Goal: Information Seeking & Learning: Learn about a topic

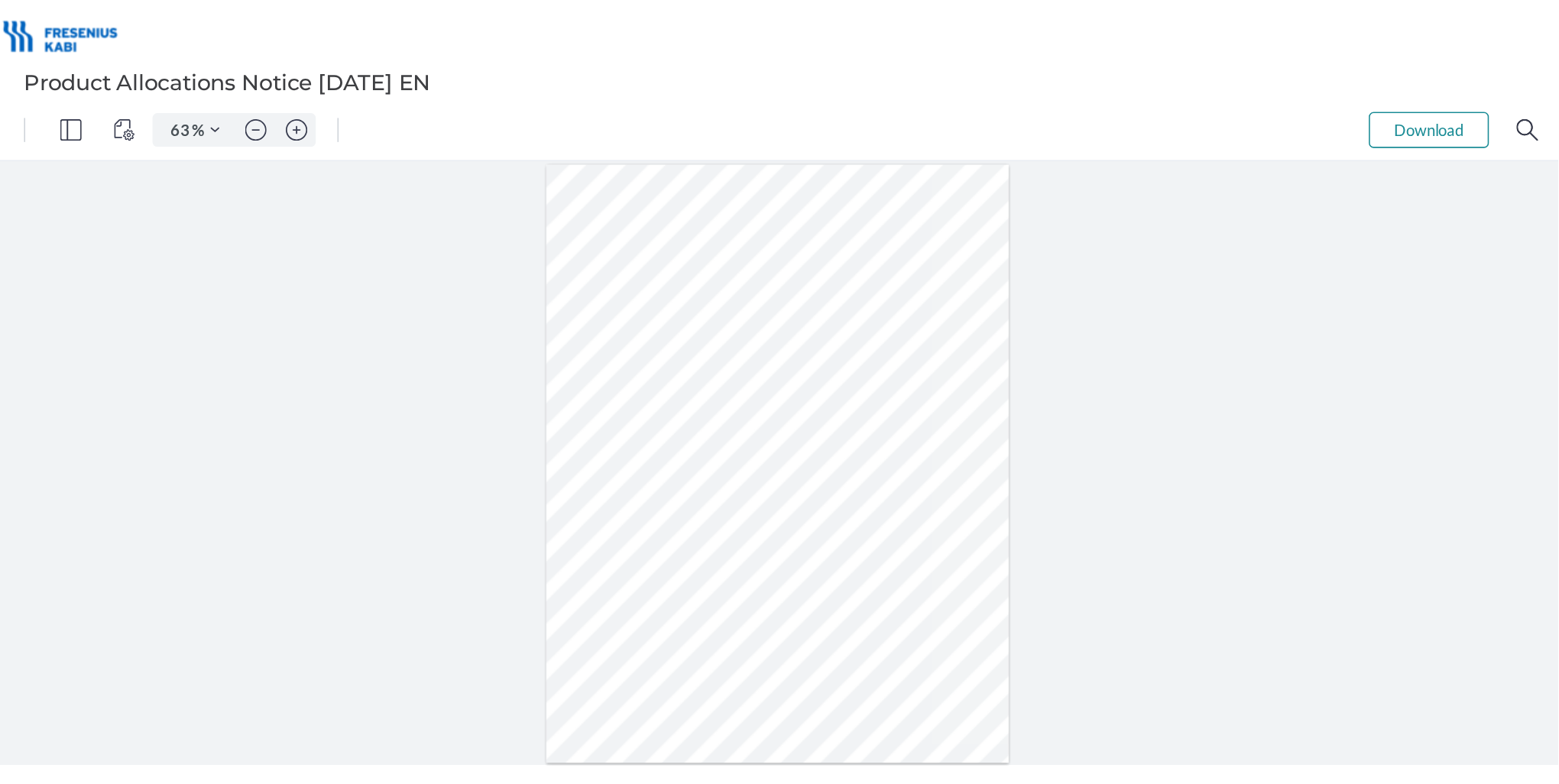
type input "114"
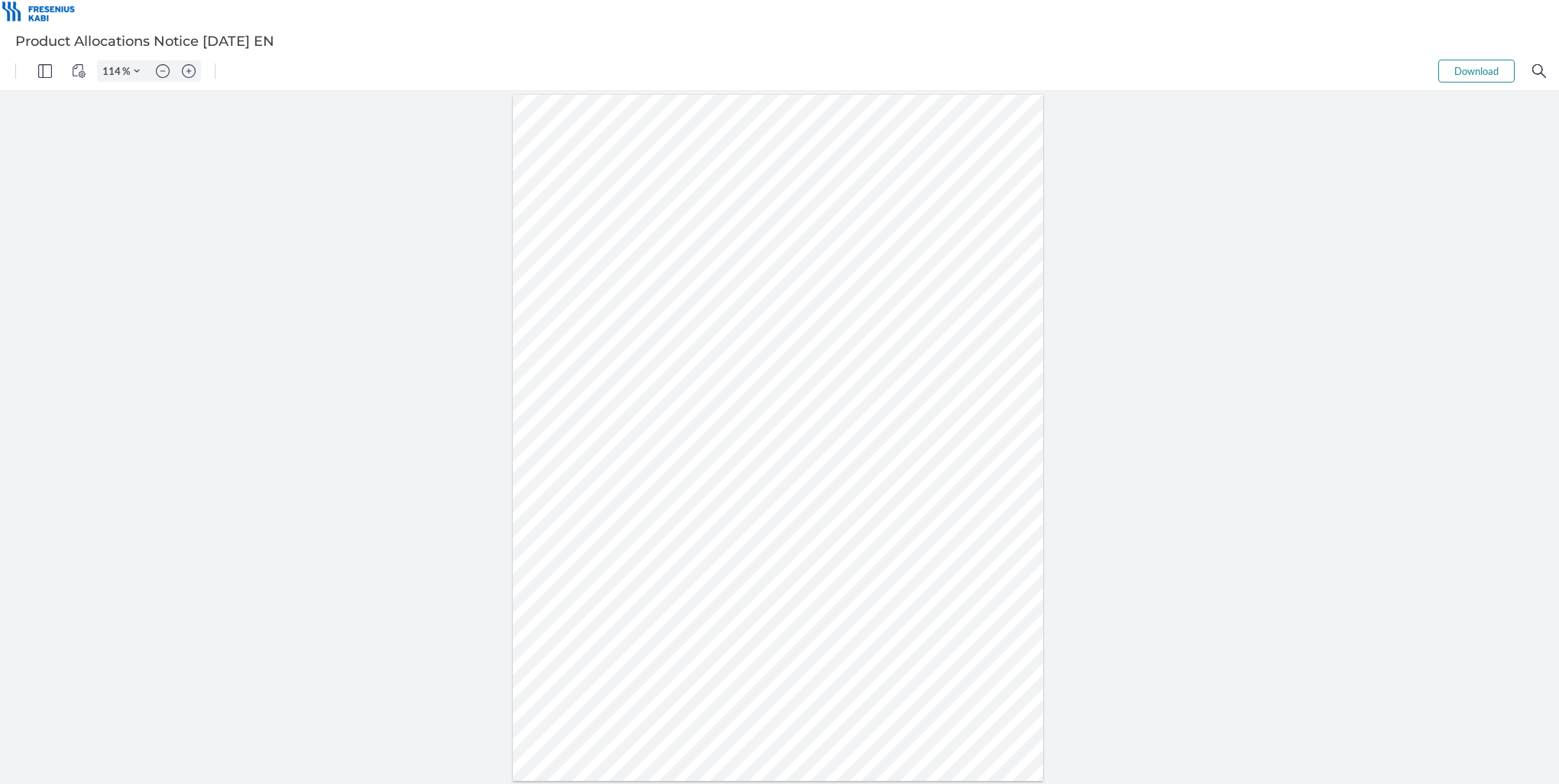
click at [801, 392] on div at bounding box center [778, 438] width 531 height 687
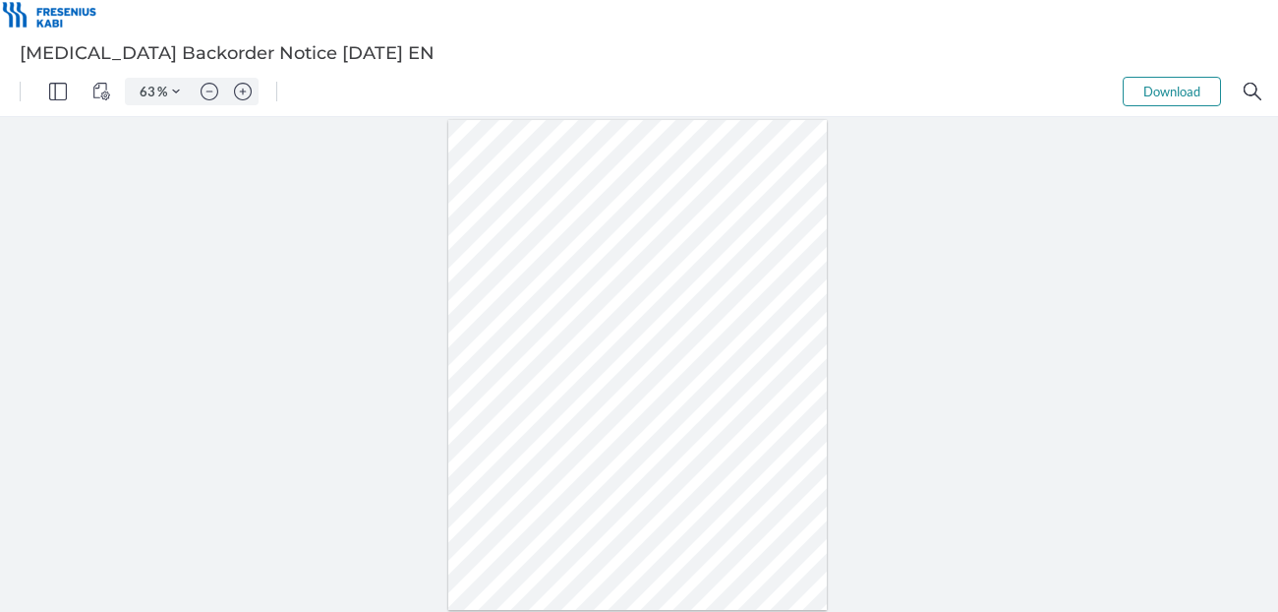
type input "114"
